Goal: Task Accomplishment & Management: Use online tool/utility

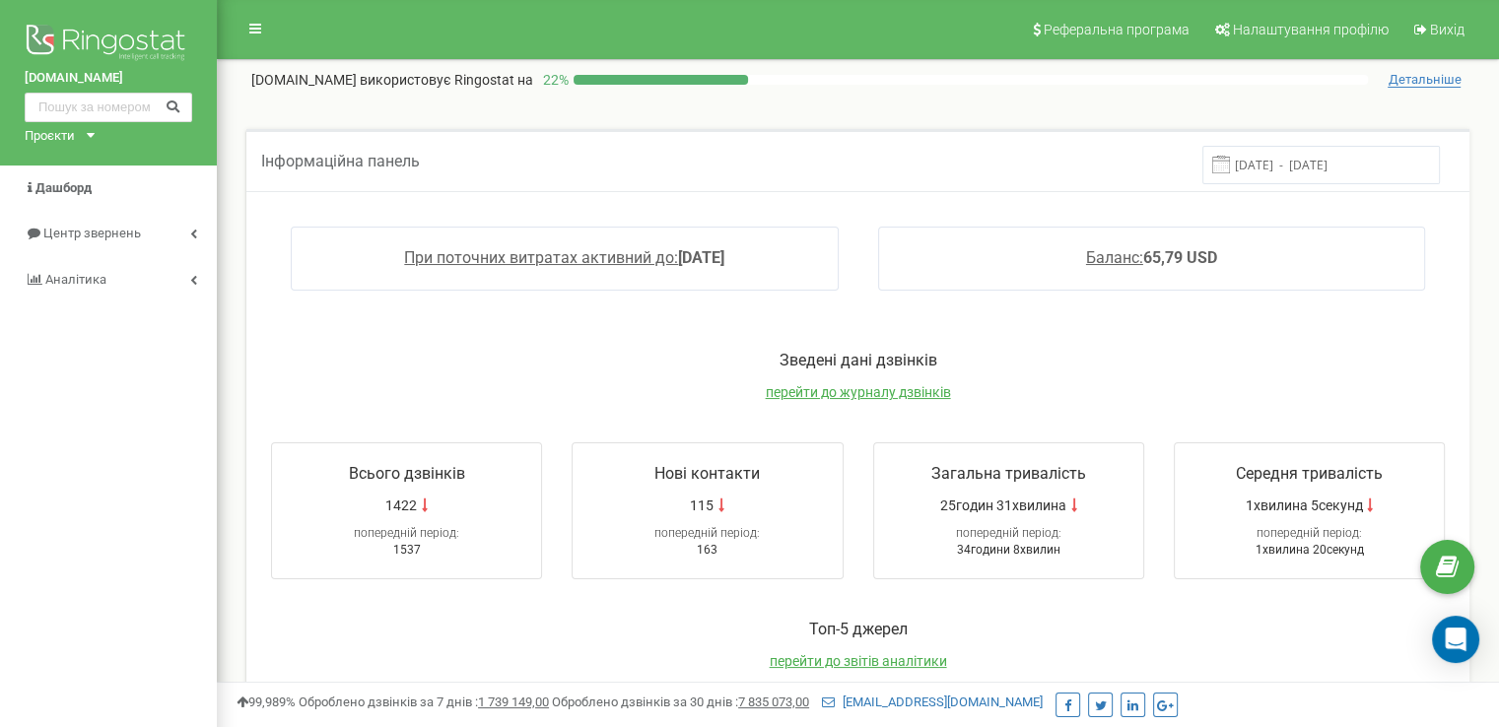
click at [1256, 170] on input "[DATE] - [DATE]" at bounding box center [1321, 165] width 238 height 38
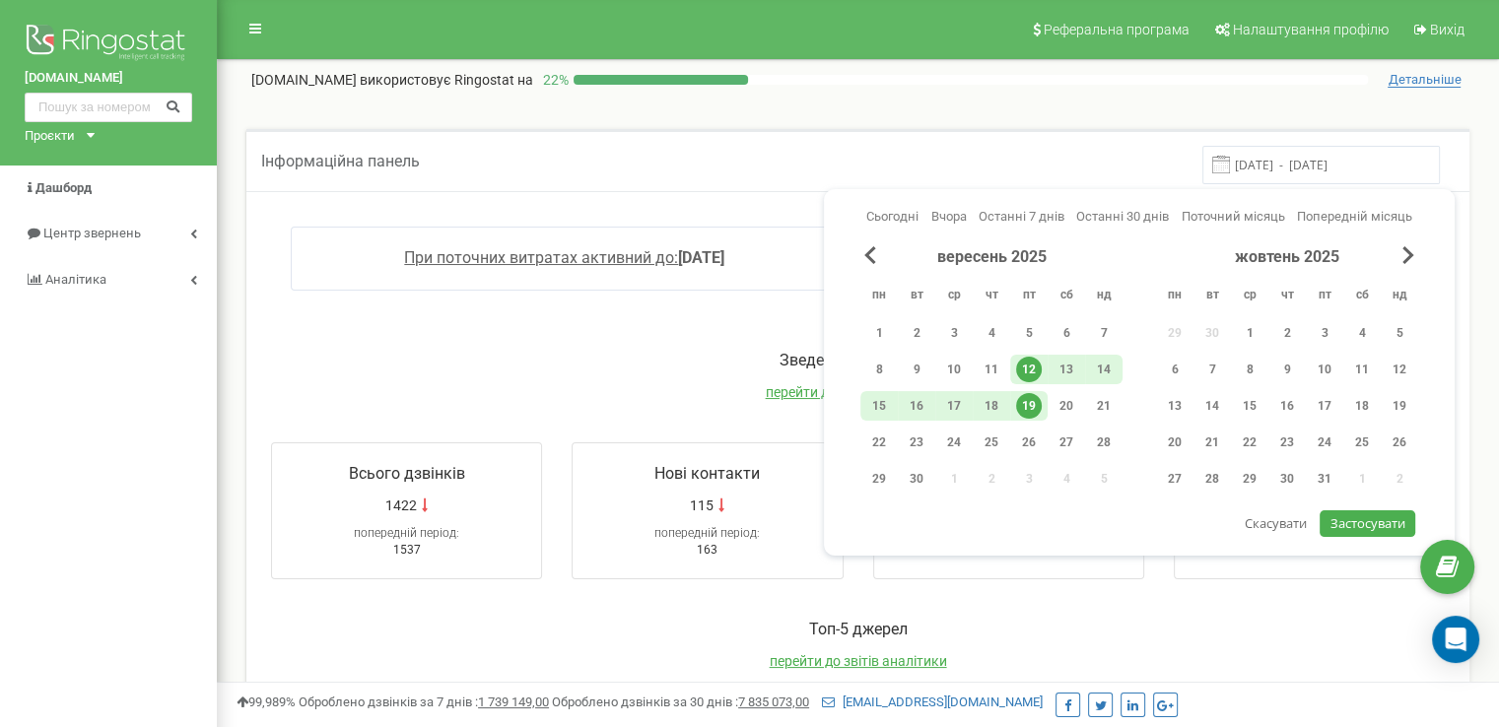
click at [1028, 403] on div "19" at bounding box center [1029, 406] width 26 height 26
click at [1339, 516] on span "Застосувати" at bounding box center [1367, 523] width 75 height 18
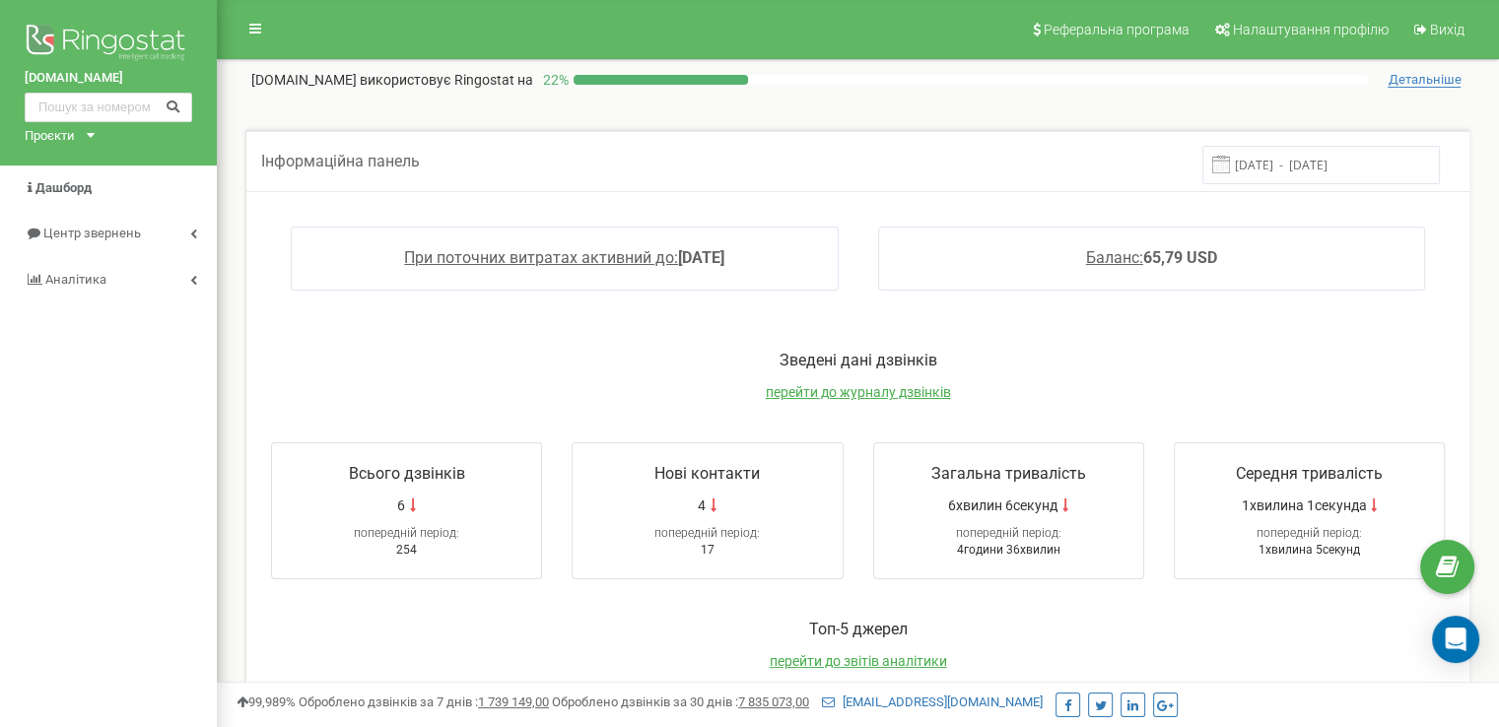
click at [1251, 155] on input "[DATE] - [DATE]" at bounding box center [1321, 165] width 238 height 38
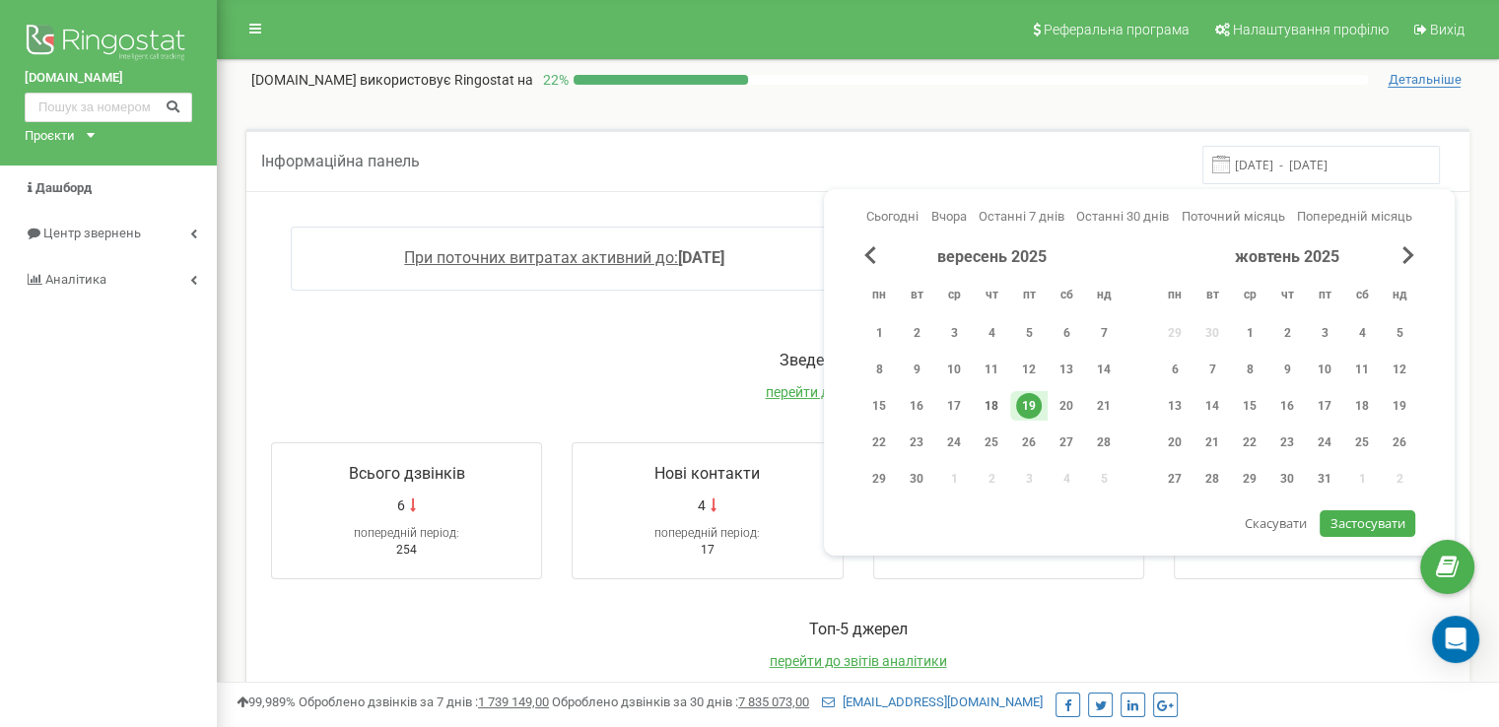
click at [1007, 399] on div "18" at bounding box center [991, 406] width 37 height 30
click at [1007, 400] on div "18" at bounding box center [991, 406] width 37 height 30
click at [1333, 515] on span "Застосувати" at bounding box center [1367, 523] width 75 height 18
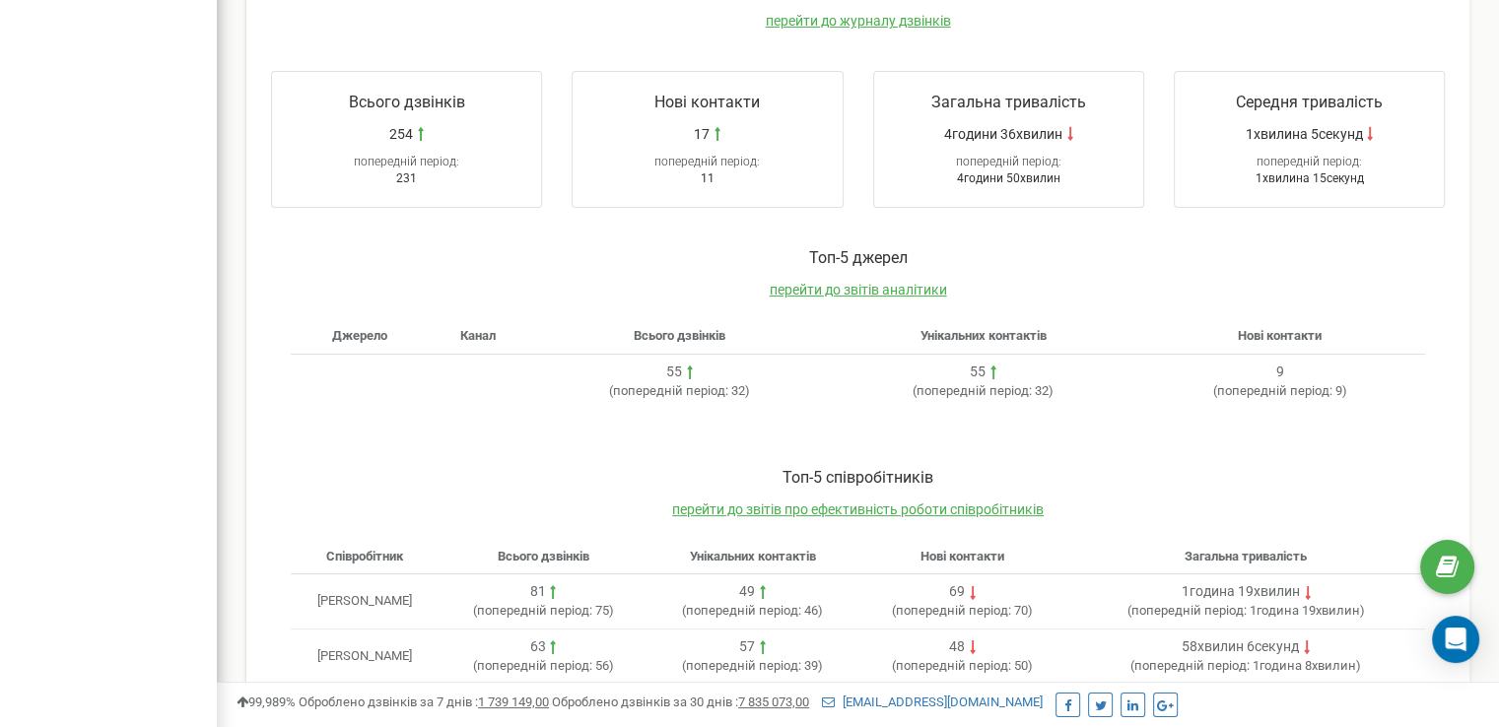
scroll to position [79, 0]
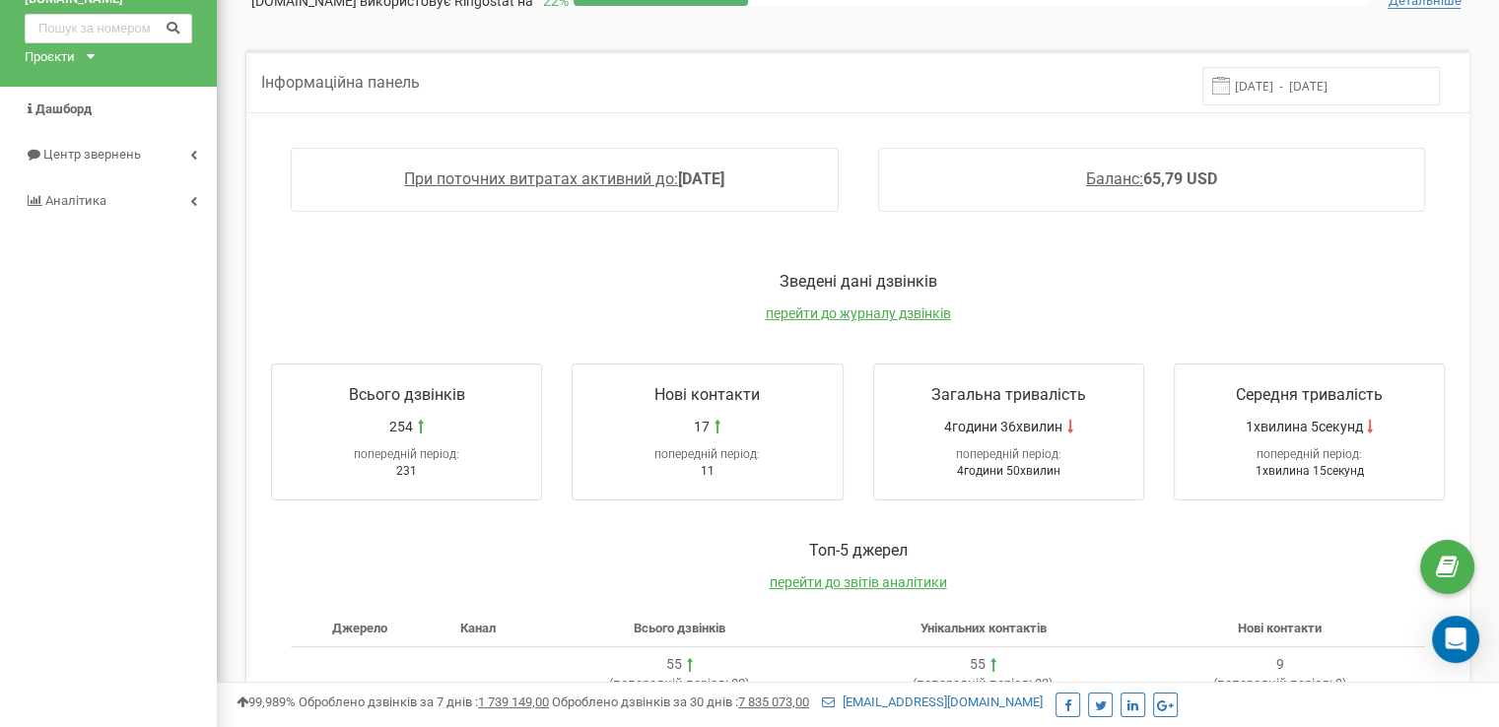
click at [1326, 92] on input "[DATE] - [DATE]" at bounding box center [1321, 86] width 238 height 38
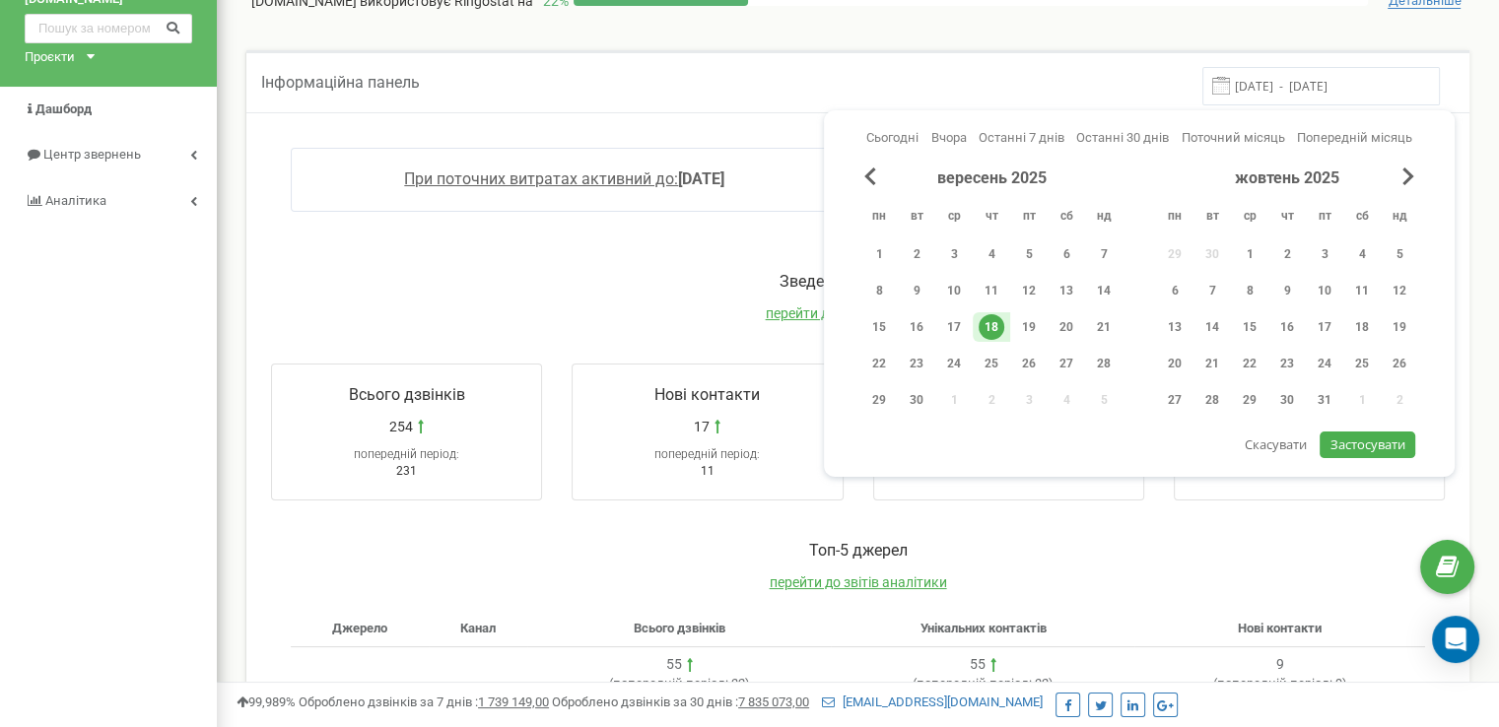
click at [993, 322] on div "18" at bounding box center [992, 327] width 26 height 26
click at [866, 187] on div "вересень 2025" at bounding box center [991, 179] width 262 height 23
click at [870, 174] on span "Previous Month" at bounding box center [870, 177] width 12 height 18
click at [877, 394] on div "25" at bounding box center [879, 400] width 26 height 26
click at [1282, 321] on div "18" at bounding box center [1287, 327] width 26 height 26
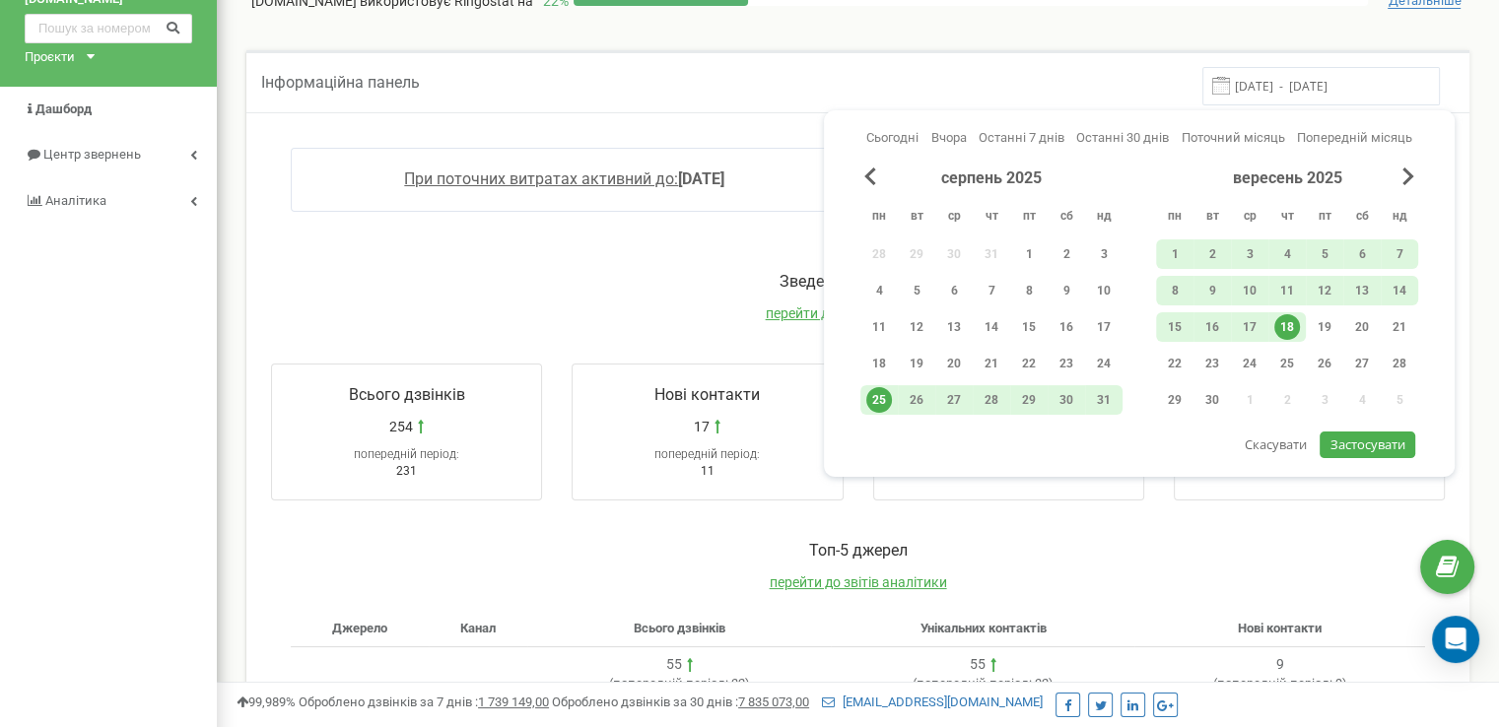
click at [1362, 441] on span "Застосувати" at bounding box center [1367, 445] width 75 height 18
type input "[DATE] - [DATE]"
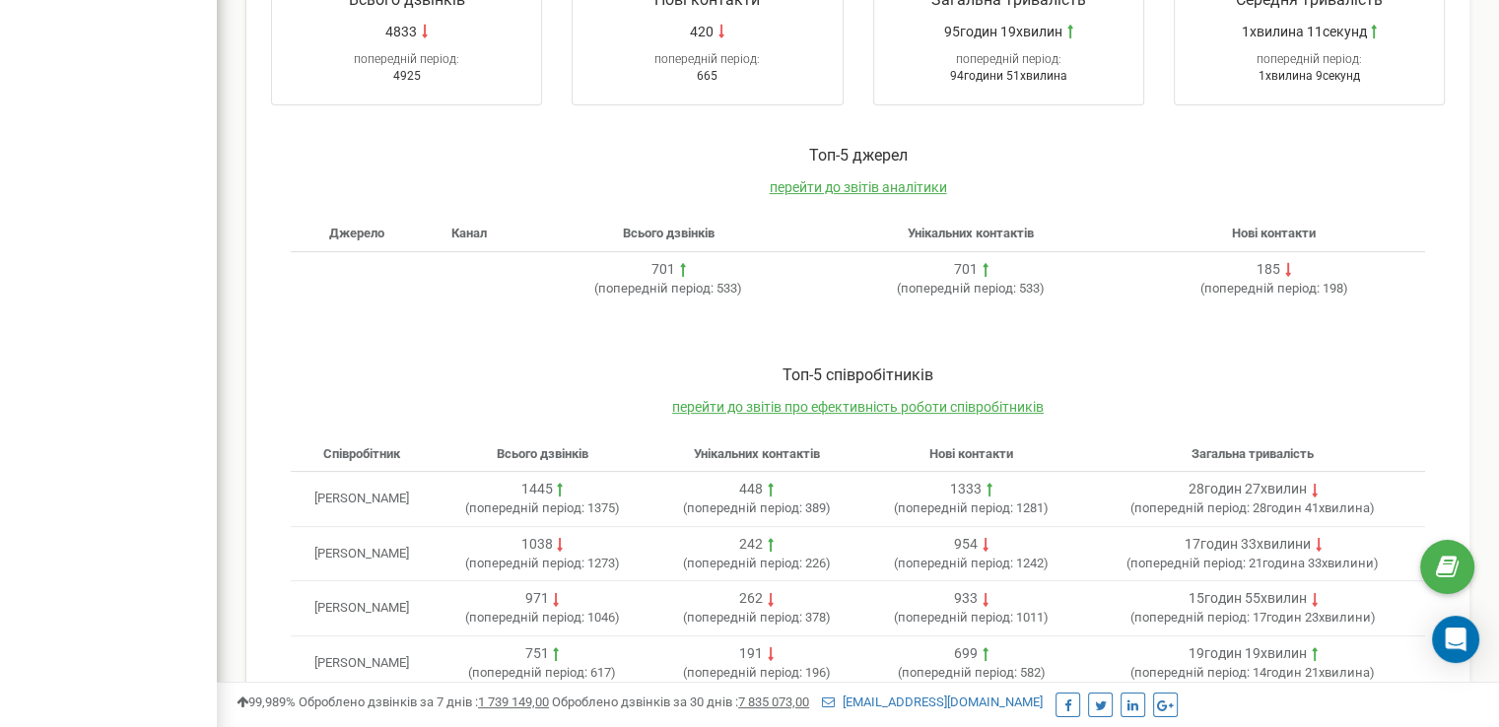
scroll to position [493, 0]
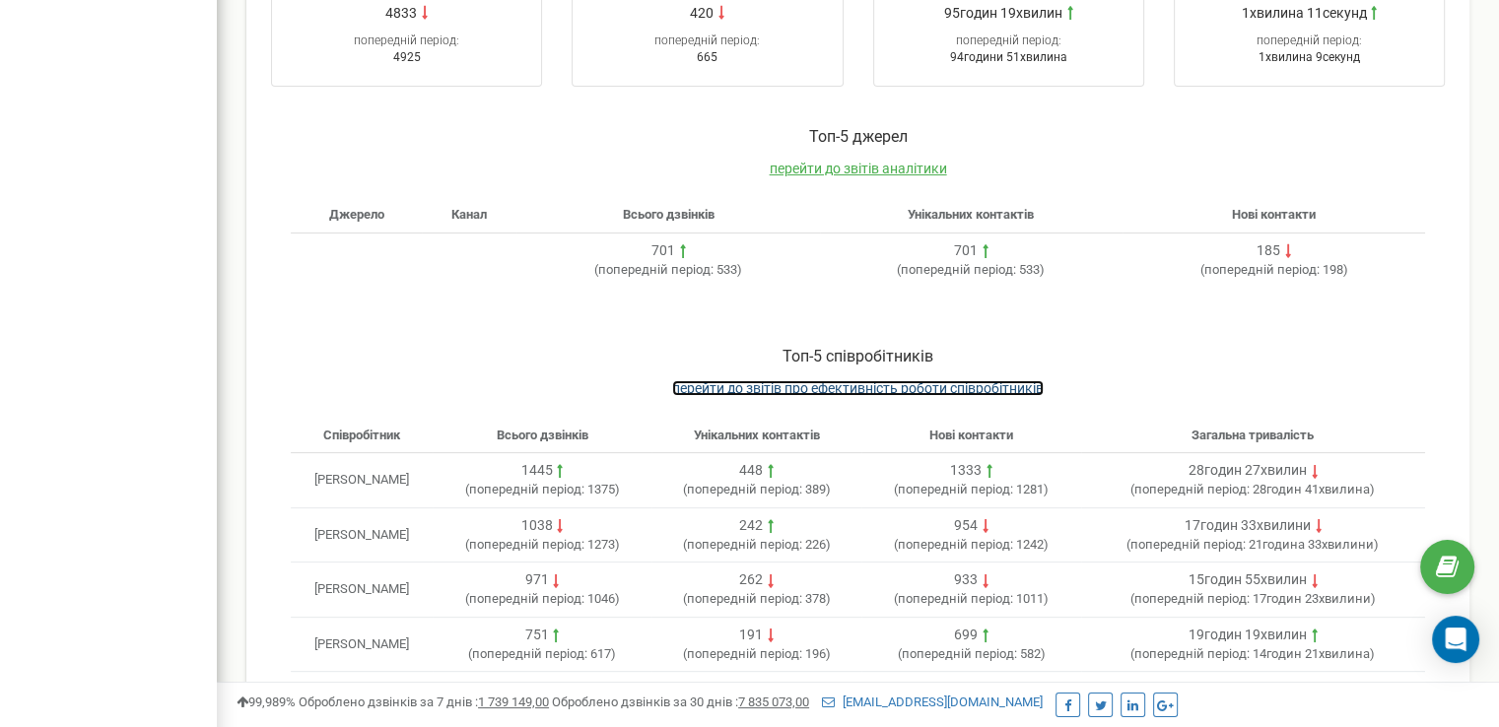
click at [788, 384] on span "перейти до звітів про ефективність роботи співробітників" at bounding box center [858, 388] width 372 height 16
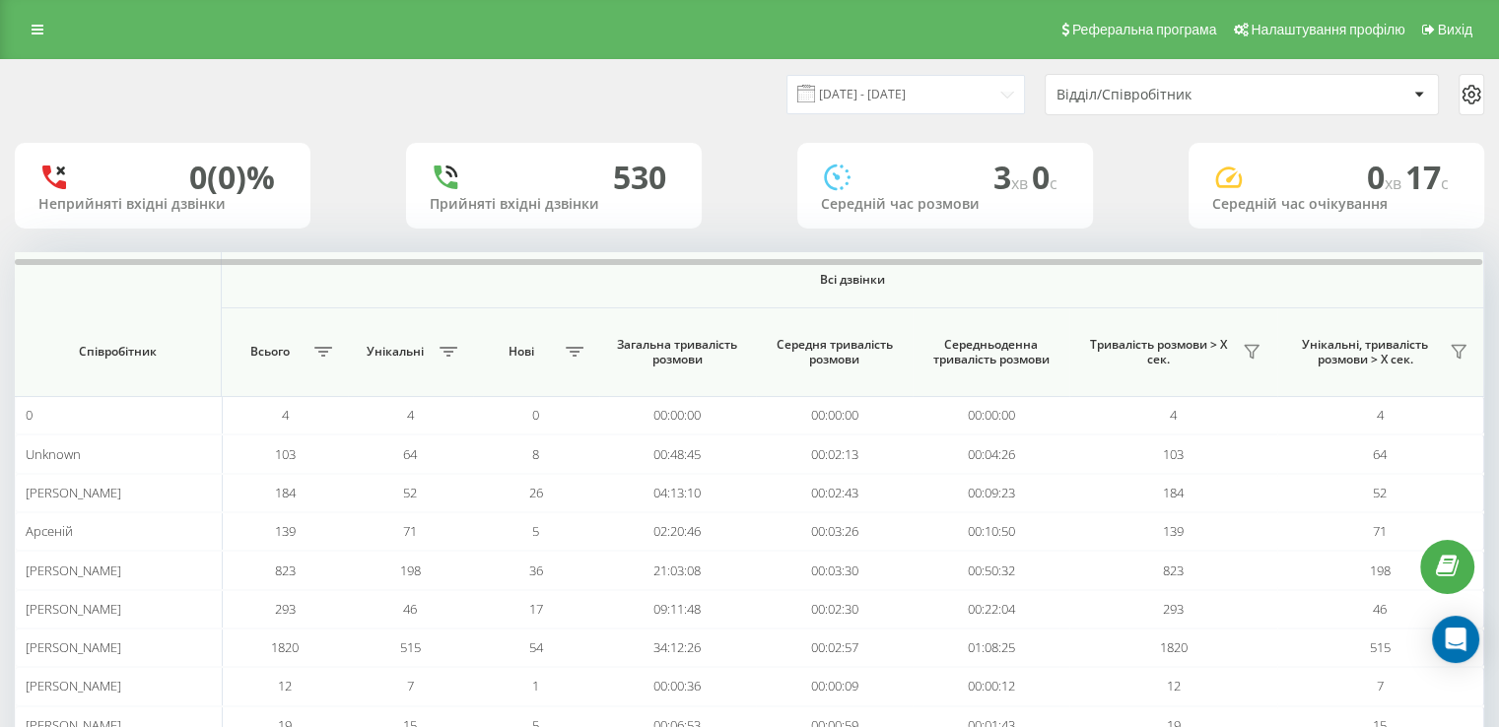
click at [55, 36] on div "Реферальна програма Налаштування профілю Вихід" at bounding box center [749, 29] width 1499 height 59
